Goal: Information Seeking & Learning: Compare options

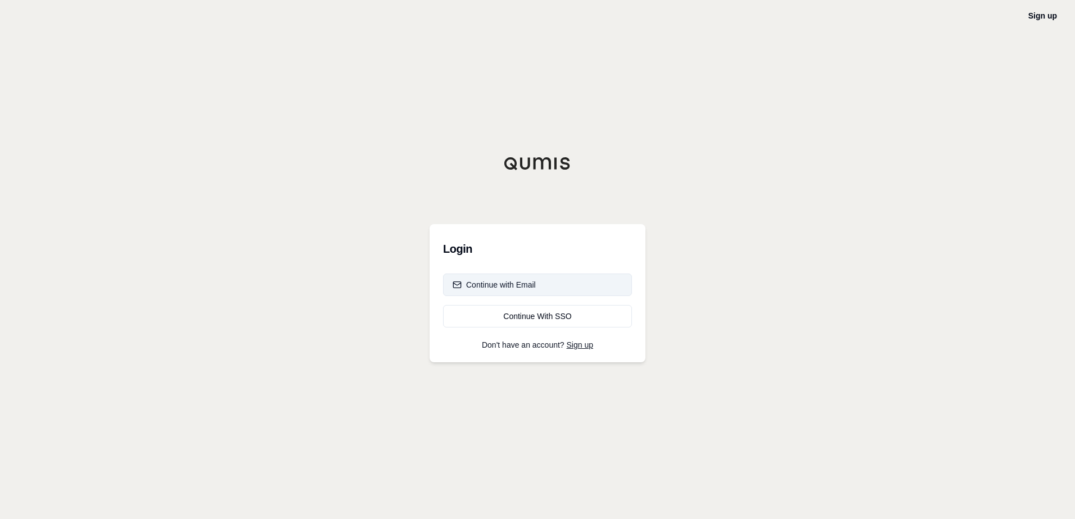
click at [519, 287] on div "Continue with Email" at bounding box center [494, 284] width 83 height 11
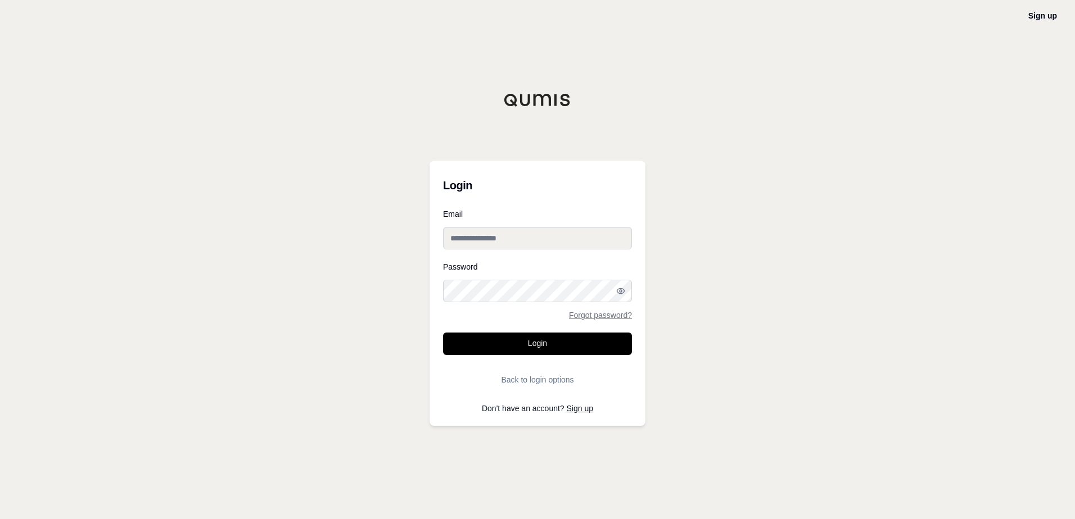
click at [489, 243] on input "Email" at bounding box center [537, 238] width 189 height 22
type input "**********"
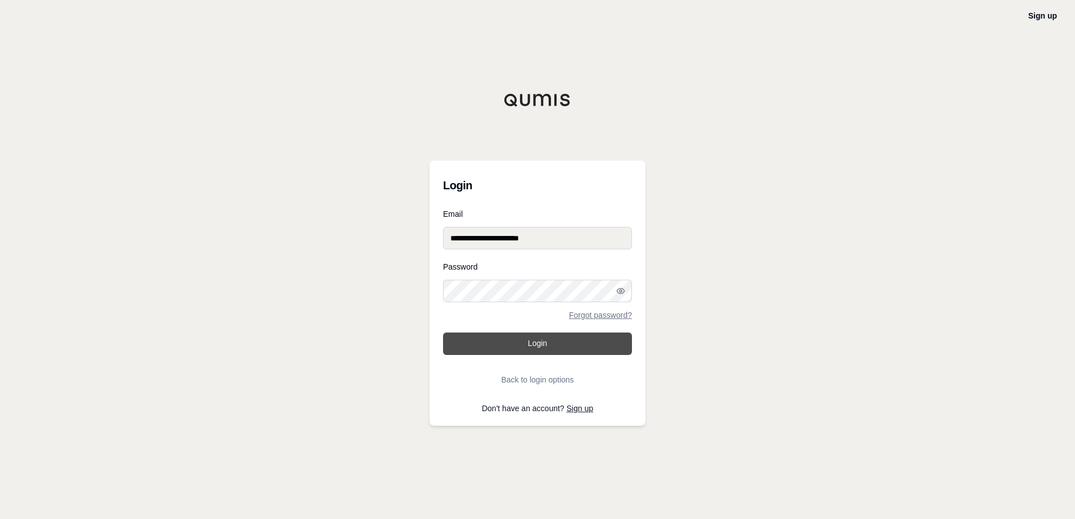
click at [525, 343] on button "Login" at bounding box center [537, 344] width 189 height 22
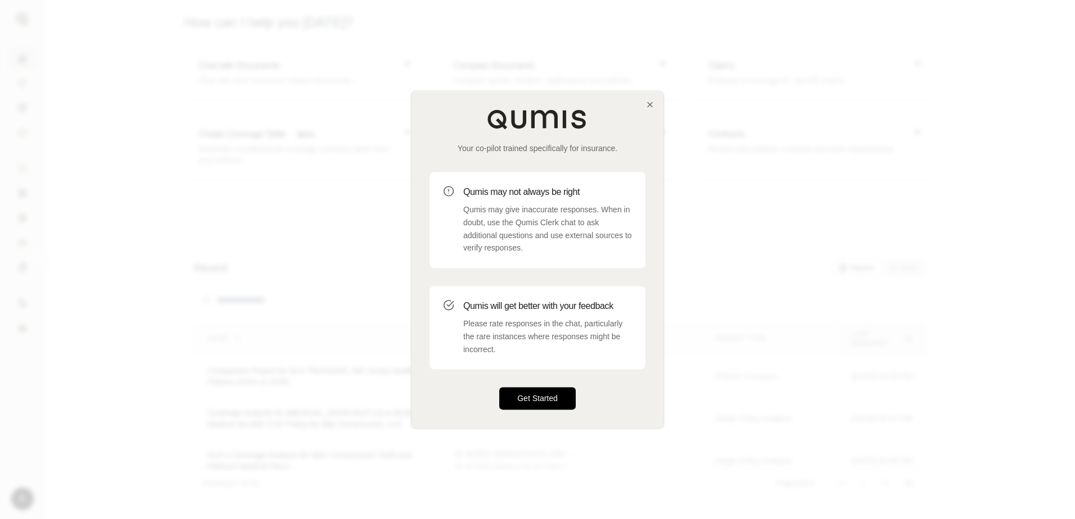
click at [530, 403] on button "Get Started" at bounding box center [537, 399] width 76 height 22
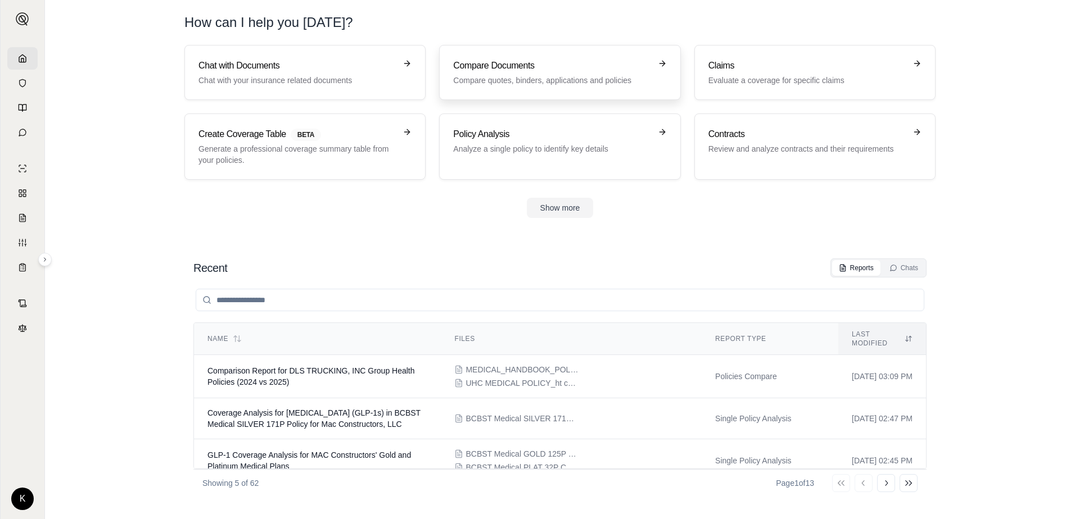
click at [527, 73] on div "Compare Documents Compare quotes, binders, applications and policies" at bounding box center [551, 72] width 197 height 27
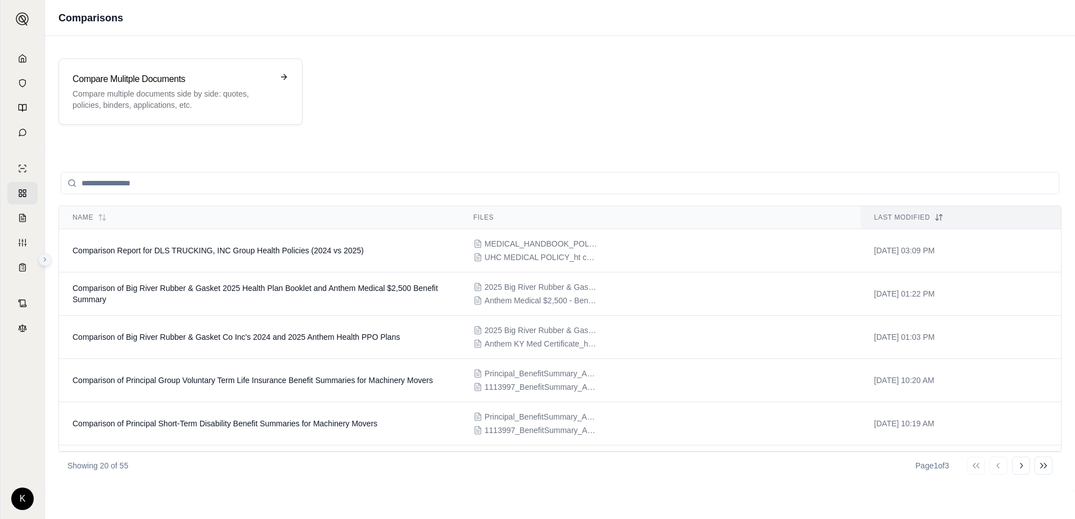
click at [43, 260] on icon at bounding box center [45, 259] width 7 height 7
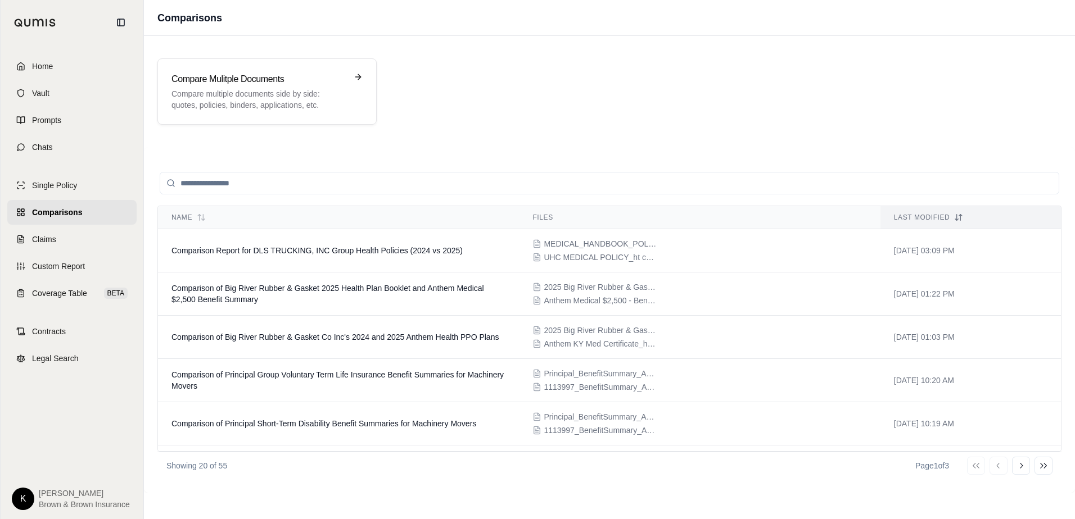
click at [65, 211] on span "Comparisons" at bounding box center [57, 212] width 50 height 11
click at [461, 119] on div "Compare Mulitple Documents Compare multiple documents side by side: quotes, pol…" at bounding box center [609, 91] width 904 height 66
click at [317, 106] on p "Compare multiple documents side by side: quotes, policies, binders, application…" at bounding box center [258, 99] width 175 height 22
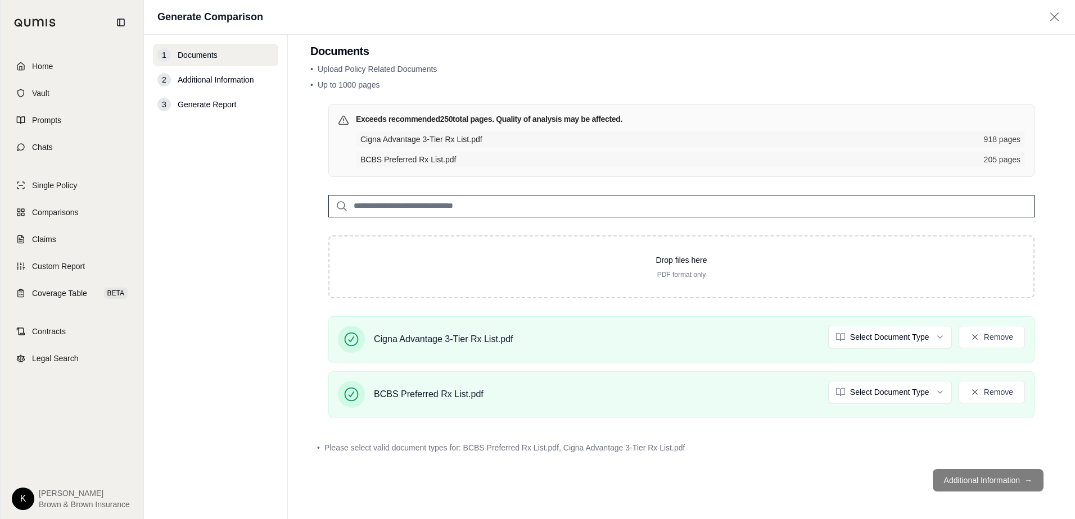
scroll to position [18, 0]
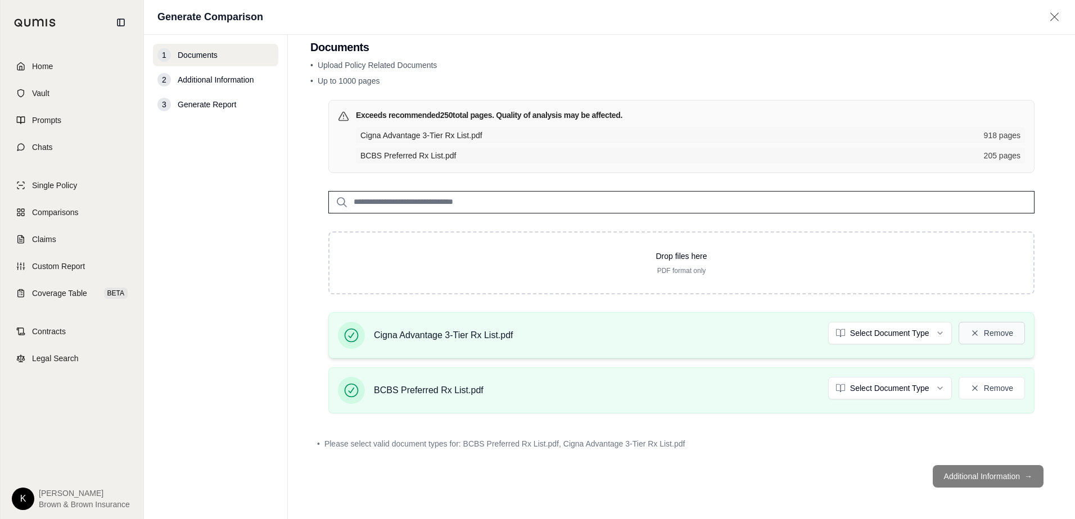
click at [976, 333] on button "Remove" at bounding box center [992, 333] width 66 height 22
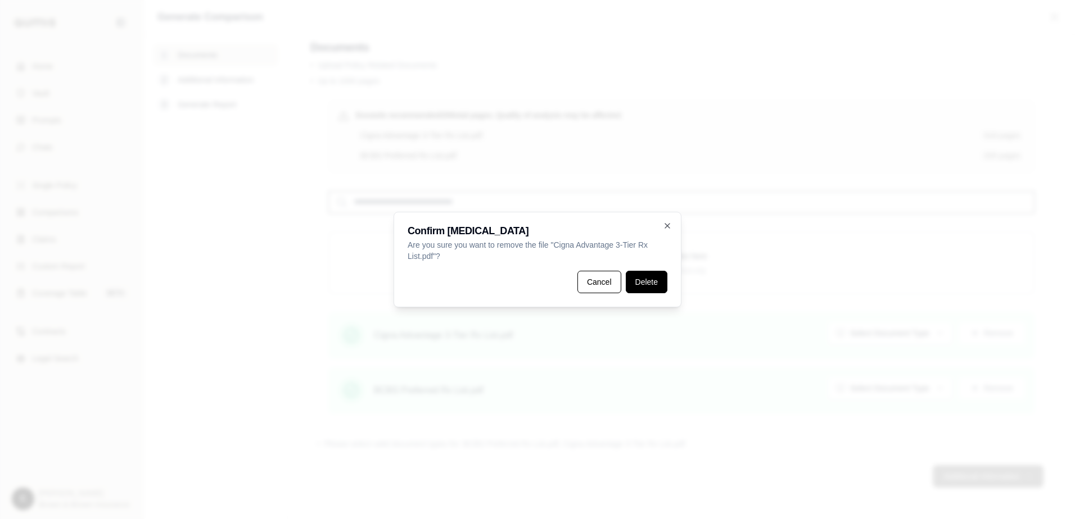
click at [652, 282] on button "Delete" at bounding box center [647, 282] width 42 height 22
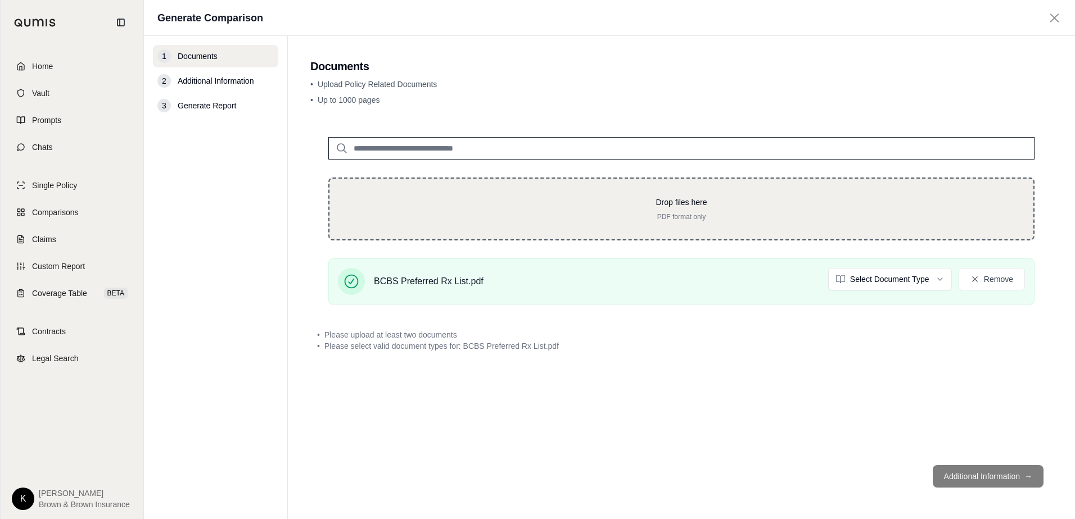
click at [645, 204] on p "Drop files here" at bounding box center [681, 202] width 668 height 11
type input "**********"
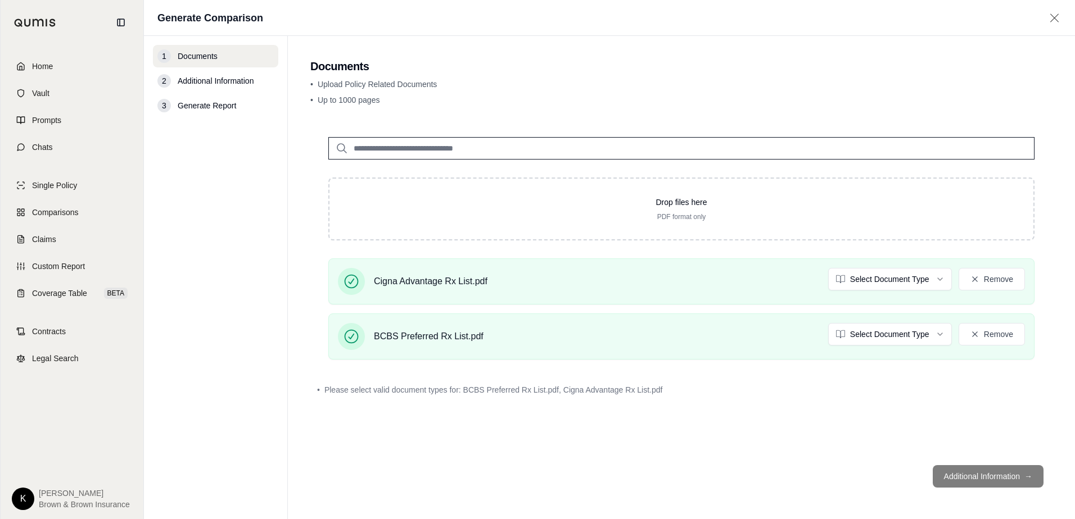
click at [990, 476] on footer "Additional Information →" at bounding box center [681, 477] width 742 height 40
click at [885, 422] on div "Drop files here PDF format only Cigna Advantage Rx List.pdf Select Document Typ…" at bounding box center [681, 287] width 742 height 337
click at [933, 274] on html "Home Vault Prompts Chats Single Policy Comparisons Claims Custom Report Coverag…" at bounding box center [537, 259] width 1075 height 519
click at [898, 335] on html "Home Vault Prompts Chats Single Policy Comparisons Claims Custom Report Coverag…" at bounding box center [537, 259] width 1075 height 519
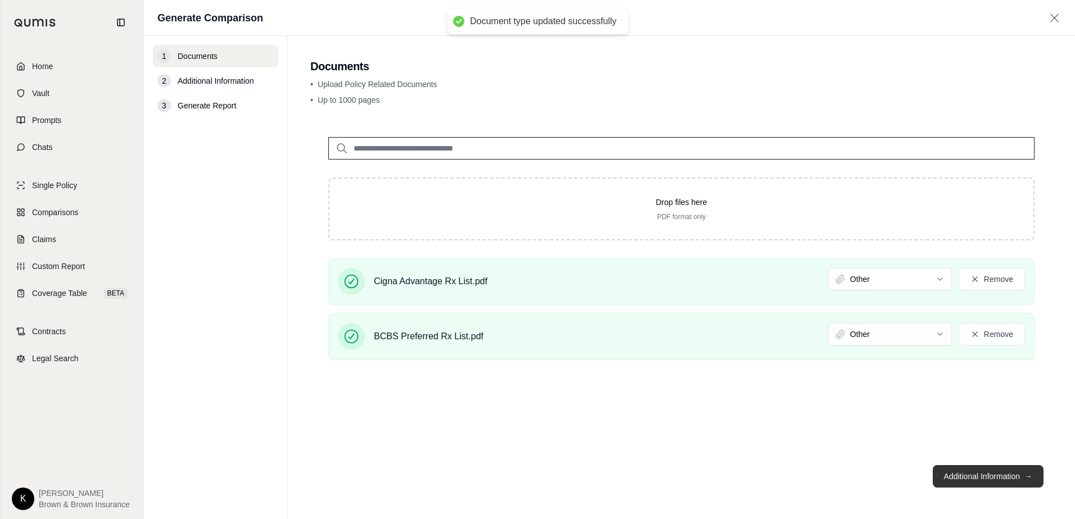
click at [955, 478] on button "Additional Information →" at bounding box center [988, 476] width 111 height 22
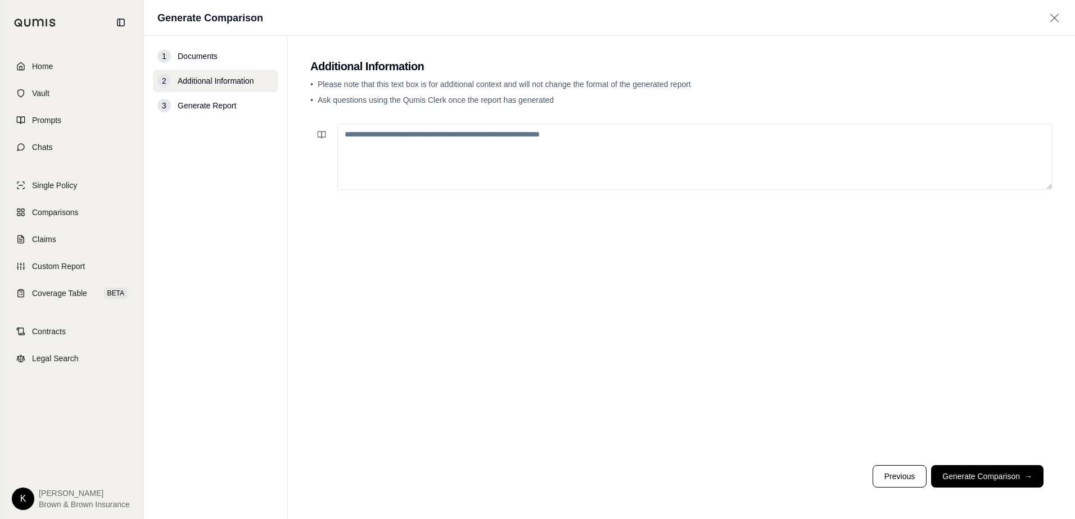
click at [361, 137] on textarea at bounding box center [694, 157] width 715 height 66
click at [343, 136] on textarea at bounding box center [694, 157] width 715 height 66
type textarea "*"
click at [603, 290] on div at bounding box center [681, 287] width 742 height 337
click at [968, 476] on button "Generate Comparison →" at bounding box center [987, 476] width 112 height 22
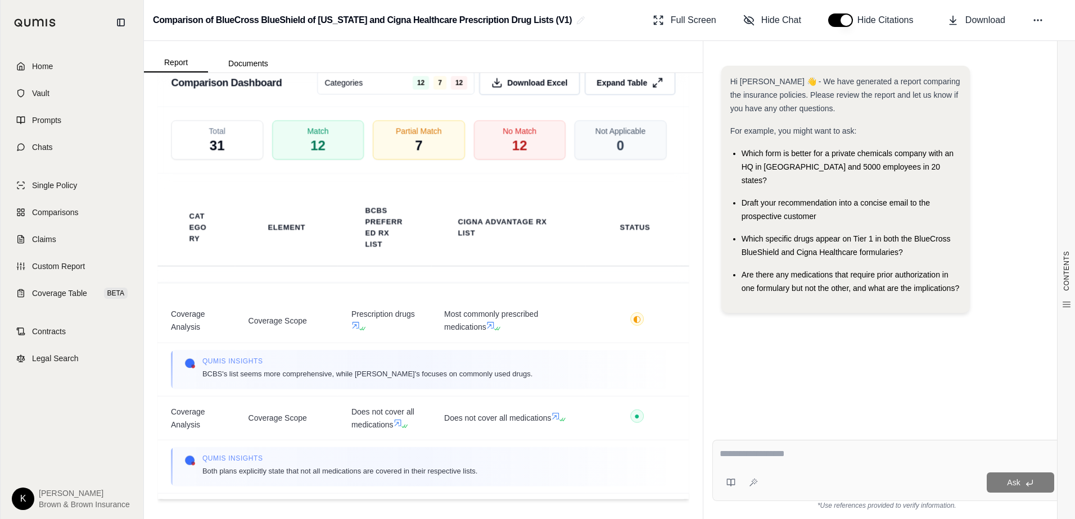
scroll to position [2154, 0]
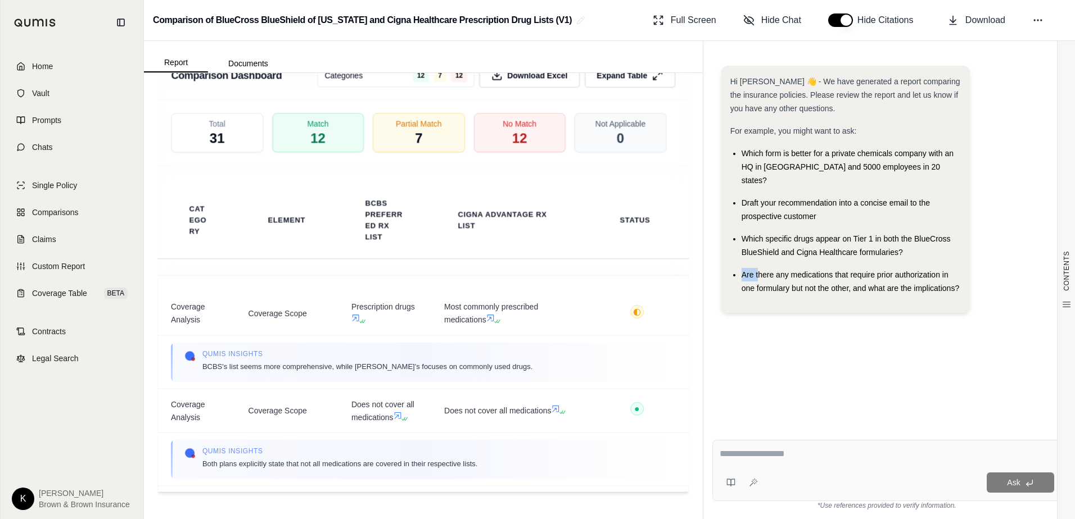
drag, startPoint x: 740, startPoint y: 260, endPoint x: 760, endPoint y: 263, distance: 19.4
click at [760, 263] on ul "Which form is better for a private chemicals company with an HQ in [GEOGRAPHIC_…" at bounding box center [845, 221] width 231 height 148
drag, startPoint x: 760, startPoint y: 263, endPoint x: 823, endPoint y: 318, distance: 84.1
click at [823, 318] on div "Hi [PERSON_NAME] 👋 - We have generated a report comparing the insurance policie…" at bounding box center [886, 239] width 349 height 365
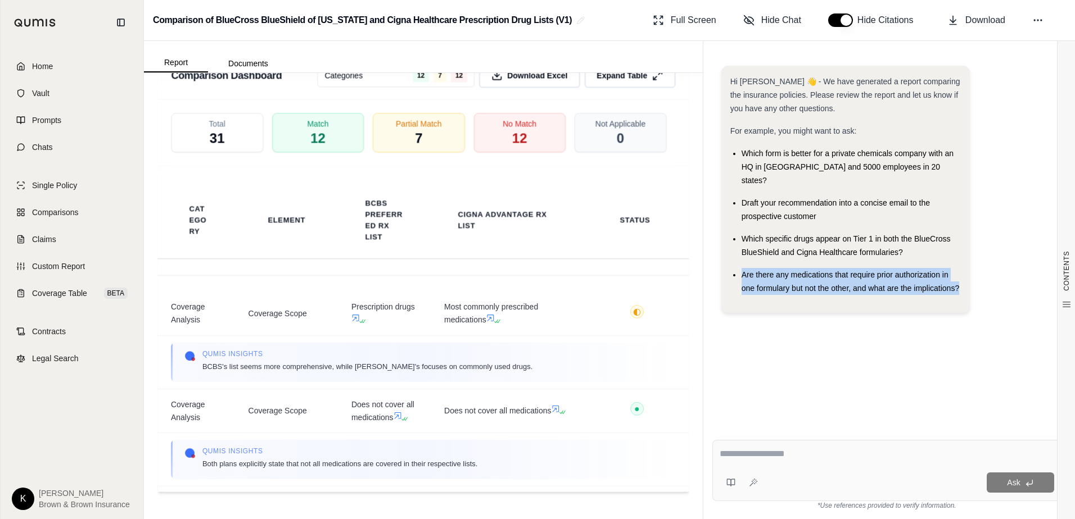
drag, startPoint x: 741, startPoint y: 261, endPoint x: 960, endPoint y: 276, distance: 219.2
click at [960, 276] on div "Are there any medications that require prior authorization in one formulary but…" at bounding box center [851, 281] width 219 height 27
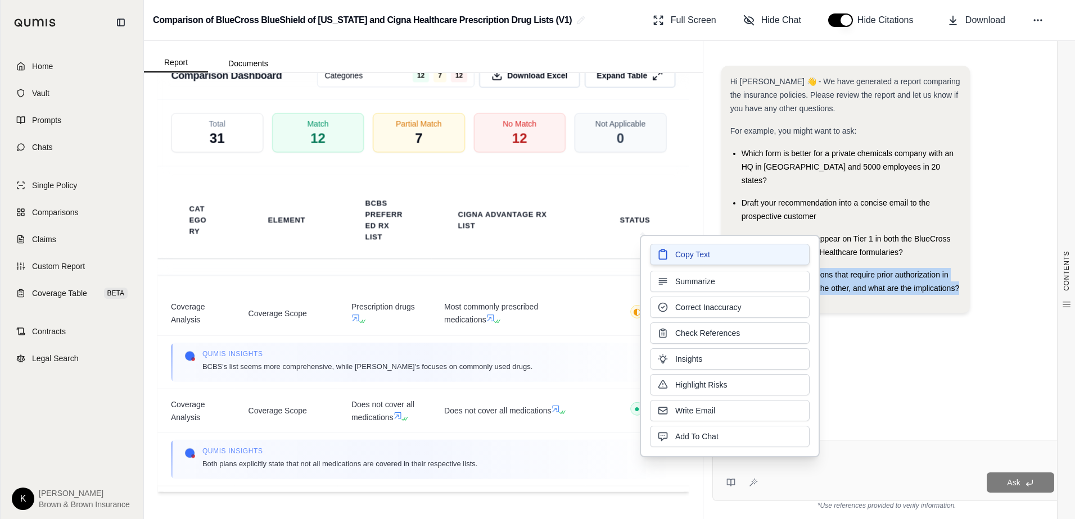
drag, startPoint x: 787, startPoint y: 270, endPoint x: 723, endPoint y: 257, distance: 64.9
click at [723, 257] on button "Copy Text" at bounding box center [730, 254] width 160 height 21
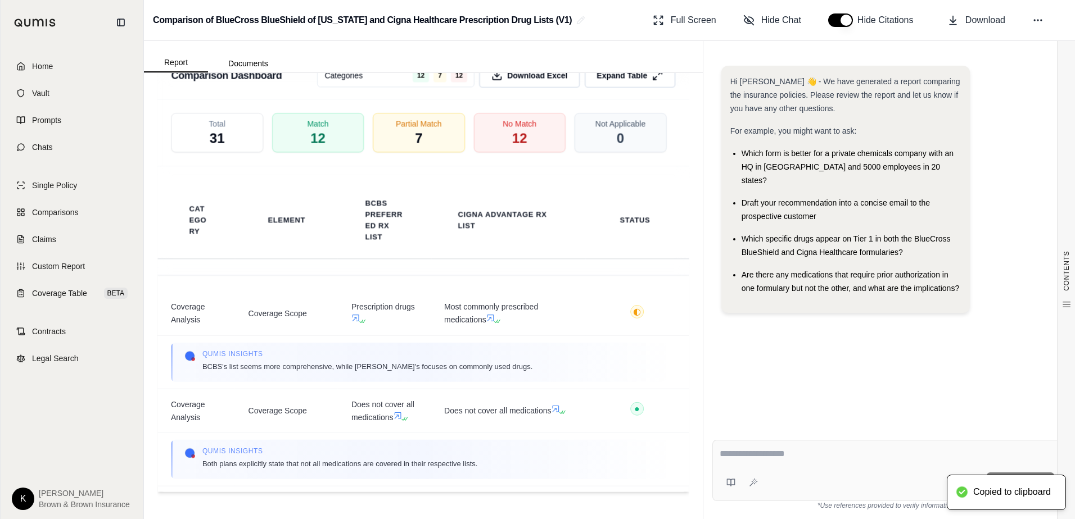
click at [749, 456] on textarea at bounding box center [887, 454] width 335 height 13
paste textarea "**********"
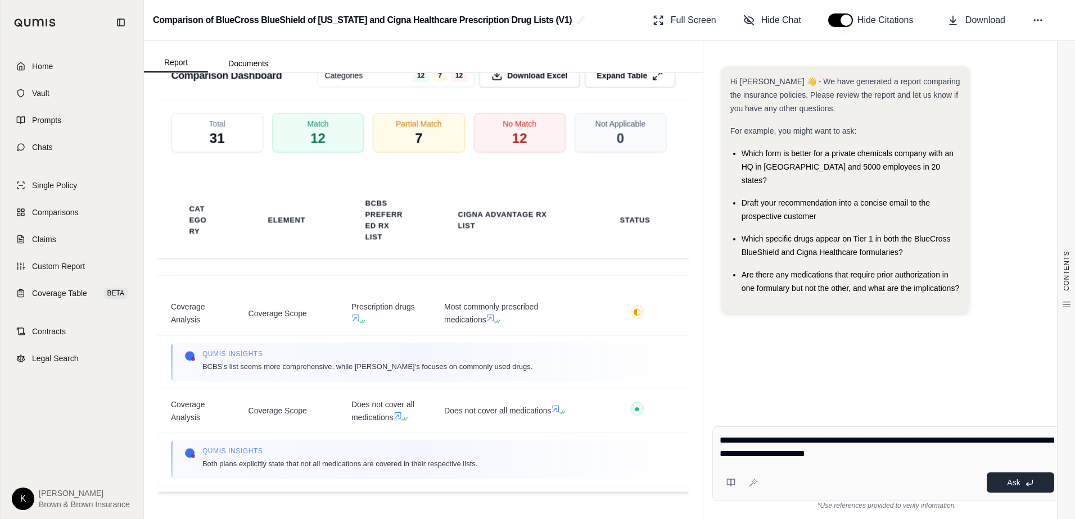
type textarea "**********"
click at [1005, 483] on button "Ask" at bounding box center [1020, 483] width 67 height 20
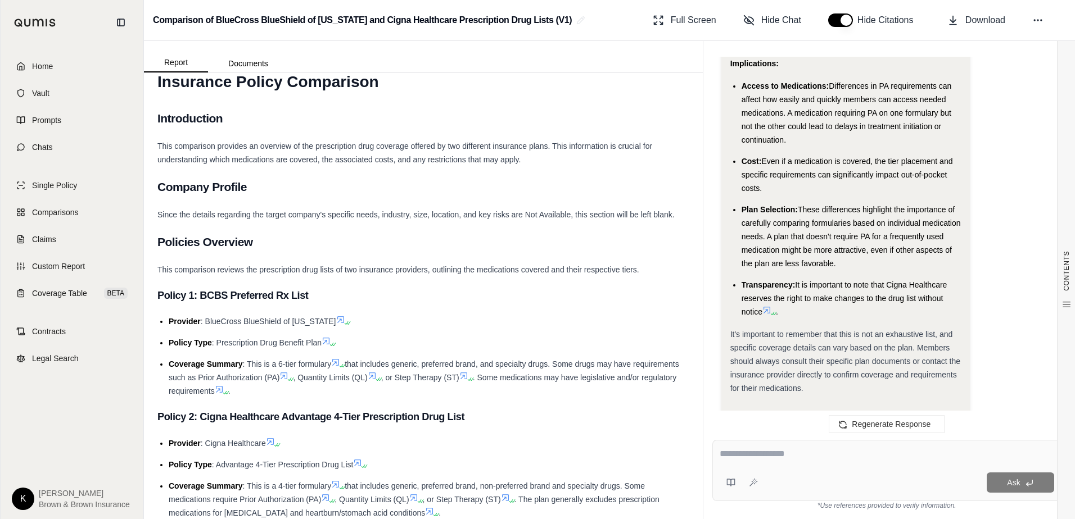
scroll to position [56, 0]
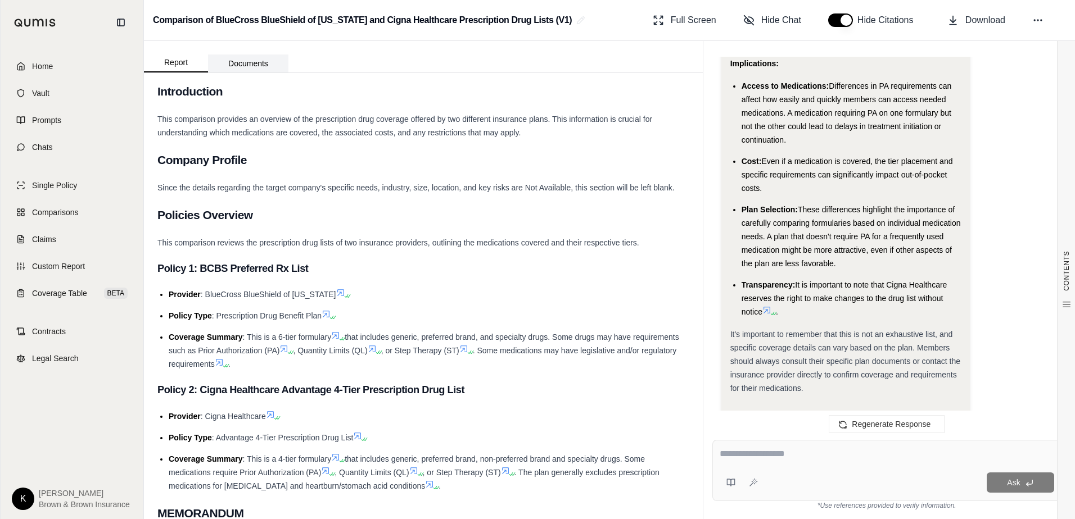
click at [262, 68] on button "Documents" at bounding box center [248, 64] width 80 height 18
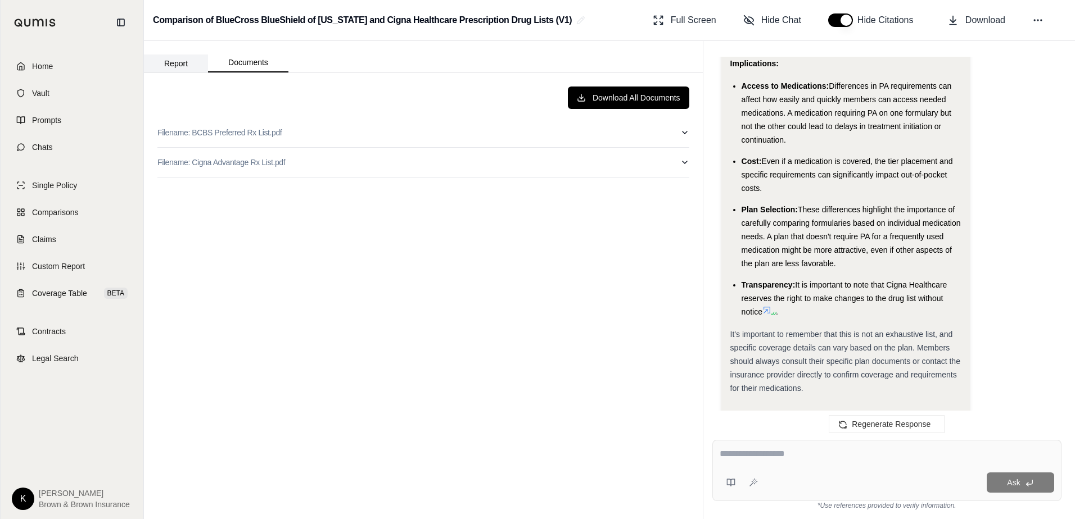
click at [183, 66] on button "Report" at bounding box center [176, 64] width 64 height 18
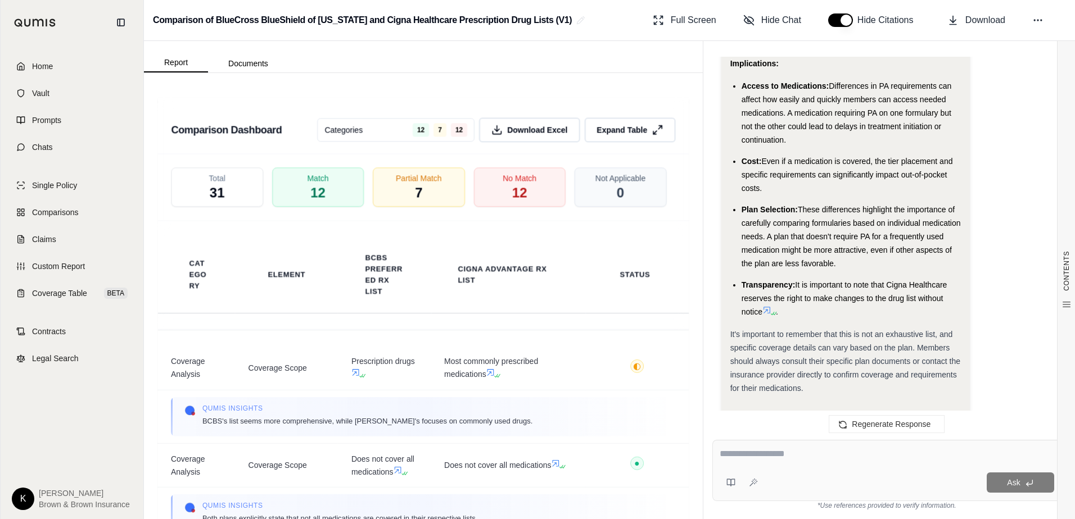
scroll to position [1985, 0]
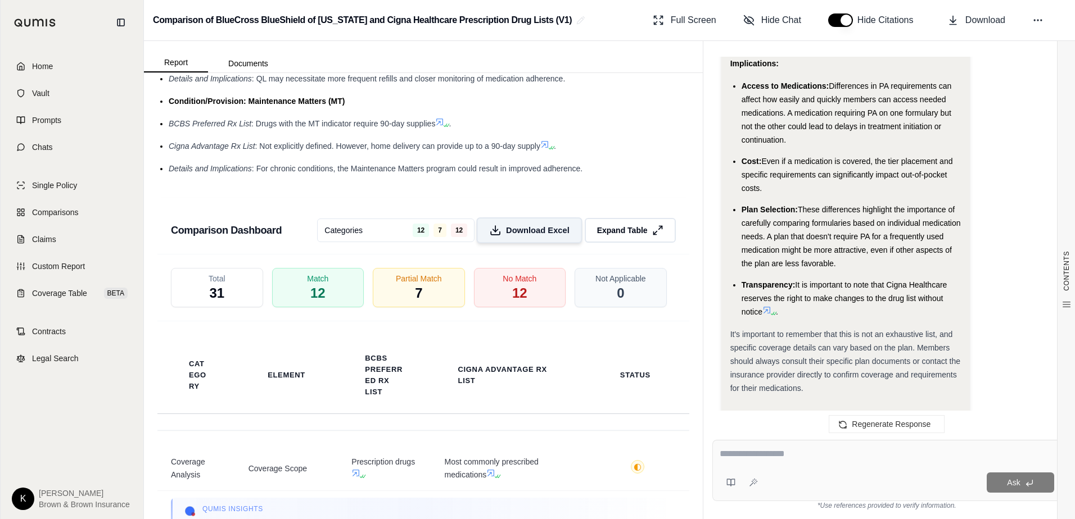
click at [519, 237] on span "Download Excel" at bounding box center [538, 231] width 64 height 12
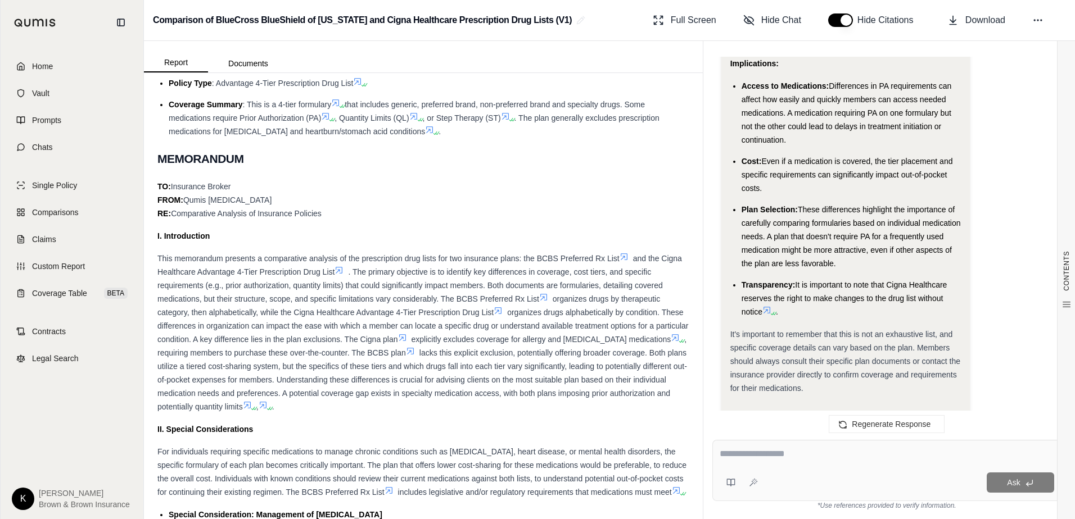
scroll to position [0, 0]
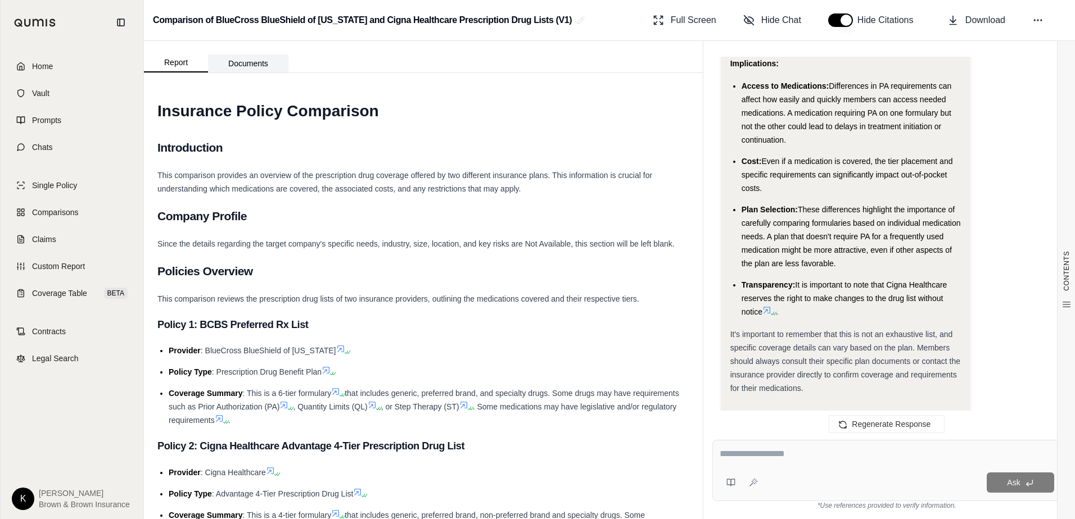
click at [256, 68] on button "Documents" at bounding box center [248, 64] width 80 height 18
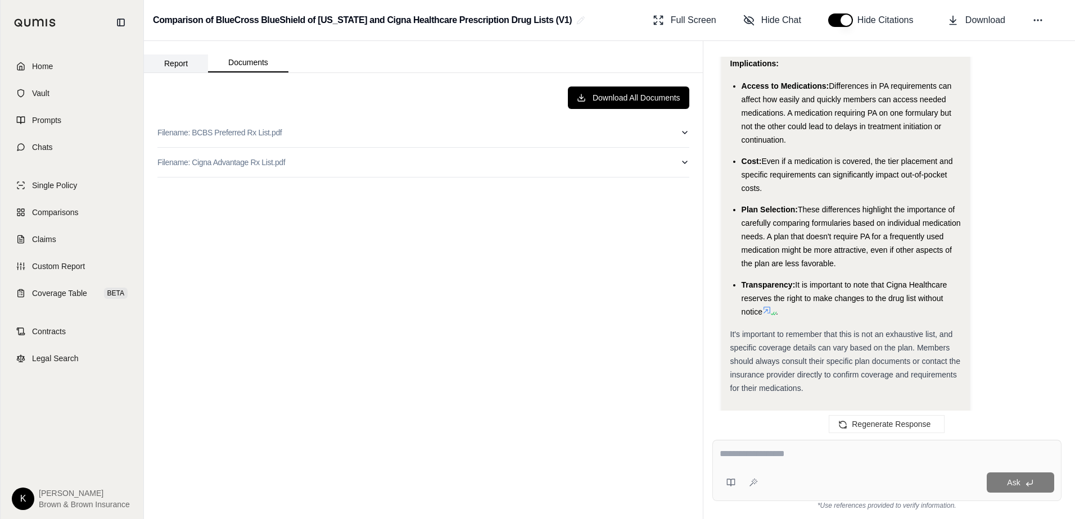
click at [177, 66] on button "Report" at bounding box center [176, 64] width 64 height 18
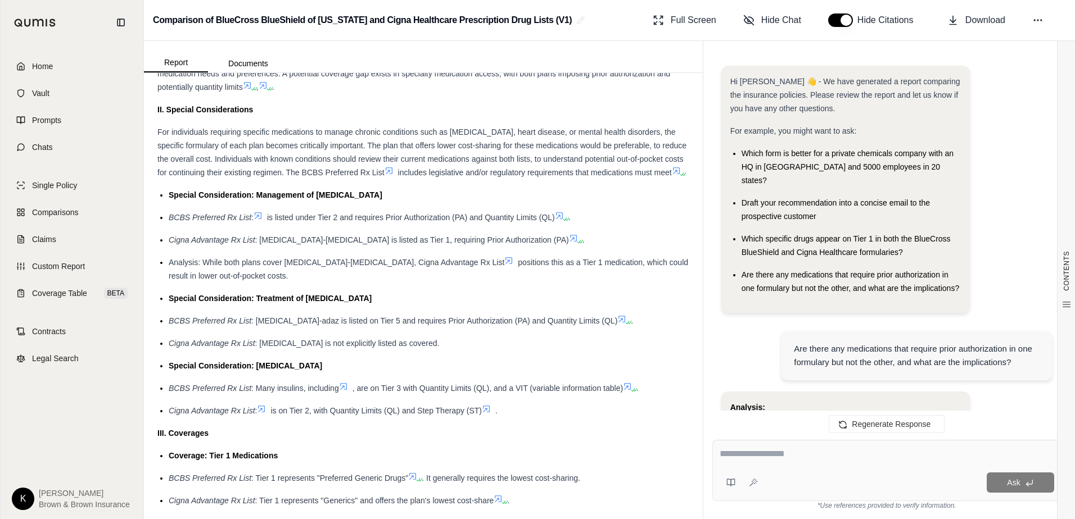
click at [758, 453] on textarea at bounding box center [887, 454] width 335 height 13
